Goal: Contribute content

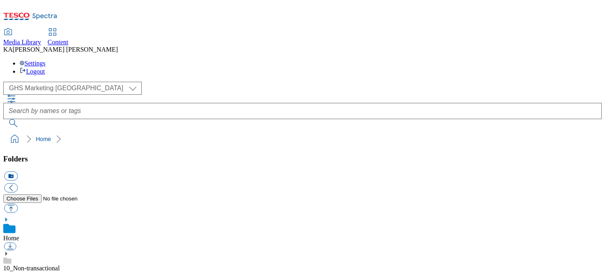
scroll to position [129, 0]
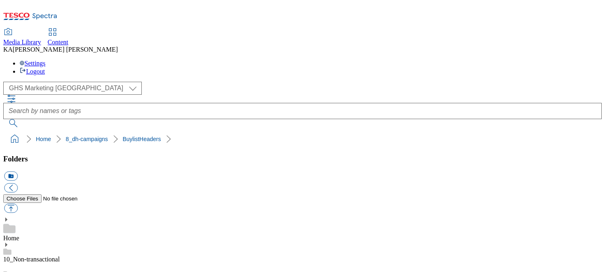
scroll to position [183, 0]
click at [18, 204] on button "button" at bounding box center [10, 208] width 13 height 9
type input "C:\fakepath\1758019211703-CCP_Desktop.jpg"
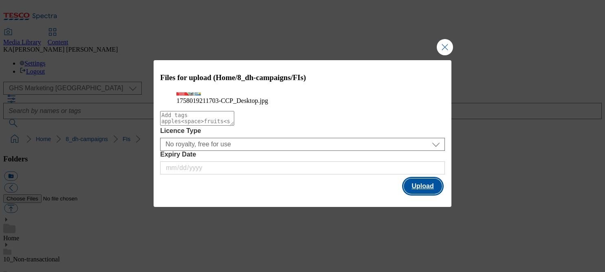
click at [411, 194] on button "Upload" at bounding box center [423, 186] width 38 height 15
